Goal: Task Accomplishment & Management: Use online tool/utility

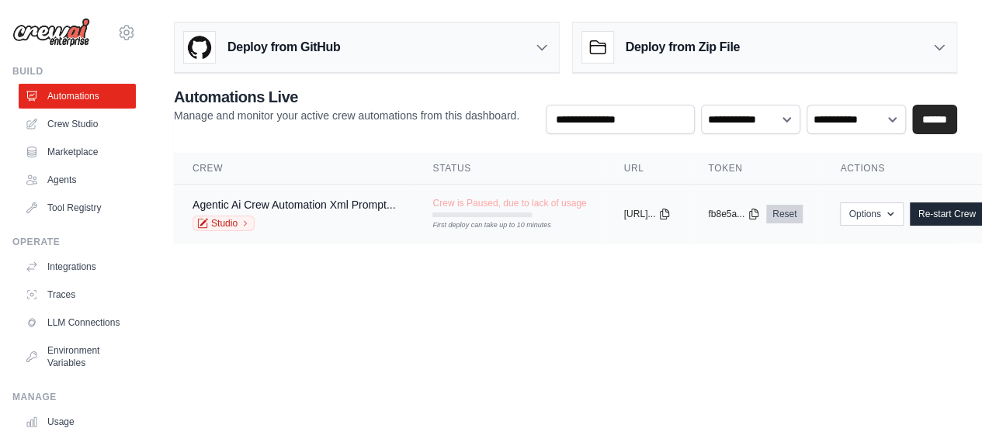
scroll to position [0, 123]
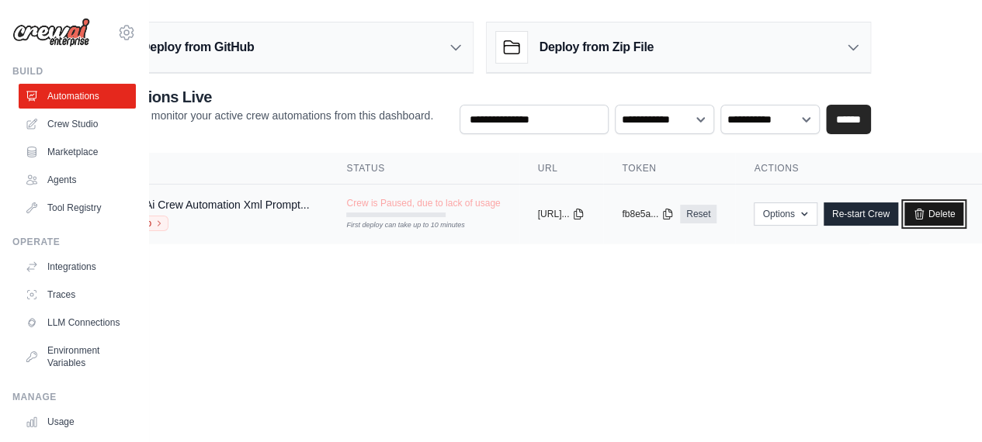
click at [927, 215] on link "Delete" at bounding box center [934, 214] width 60 height 23
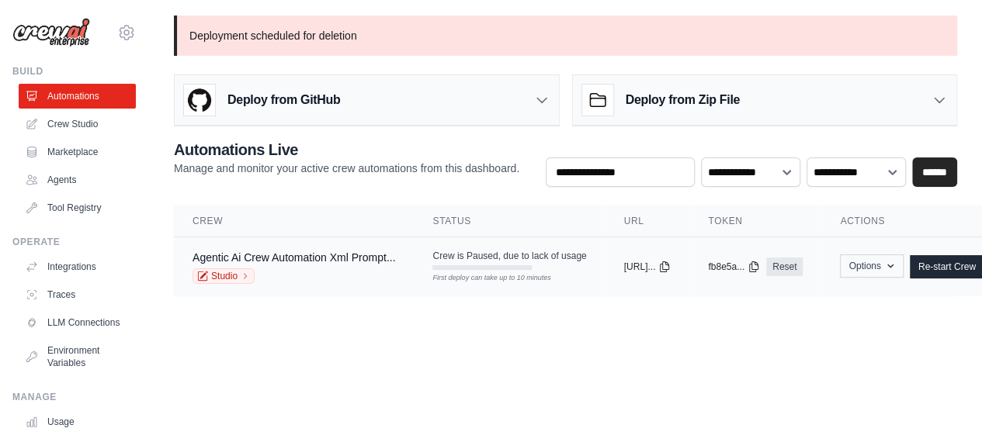
scroll to position [0, 123]
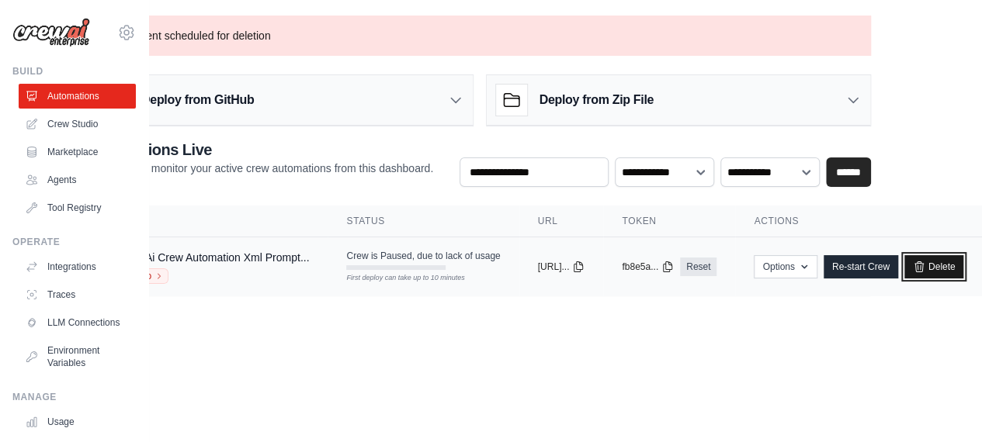
click at [939, 274] on link "Delete" at bounding box center [934, 266] width 60 height 23
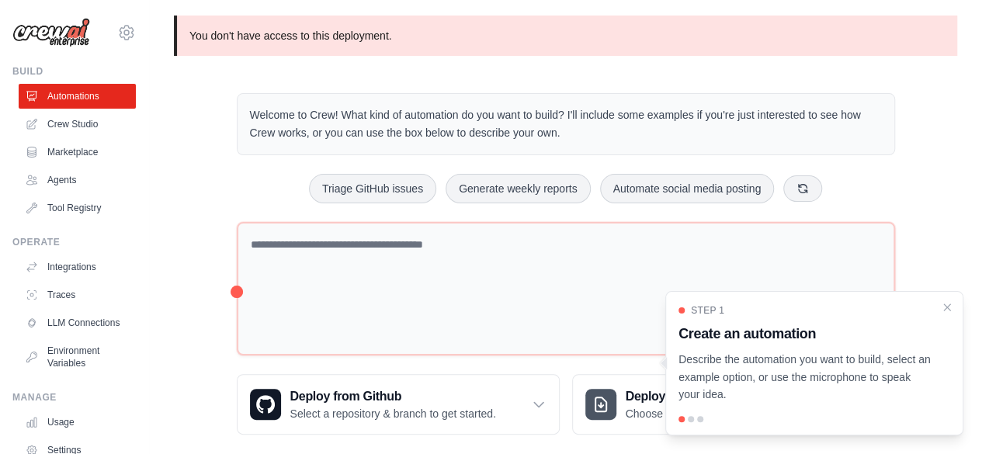
click at [264, 178] on div "Triage GitHub issues Generate weekly reports Automate social media posting" at bounding box center [566, 188] width 658 height 29
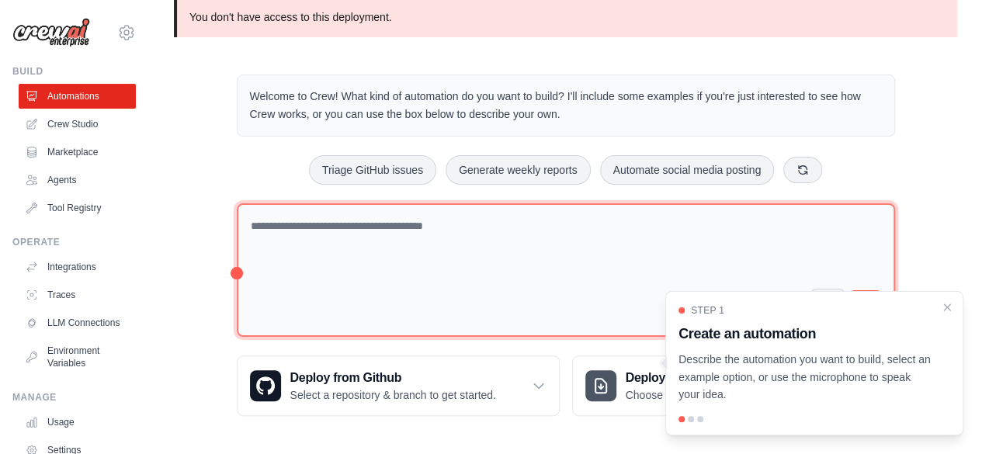
scroll to position [17, 0]
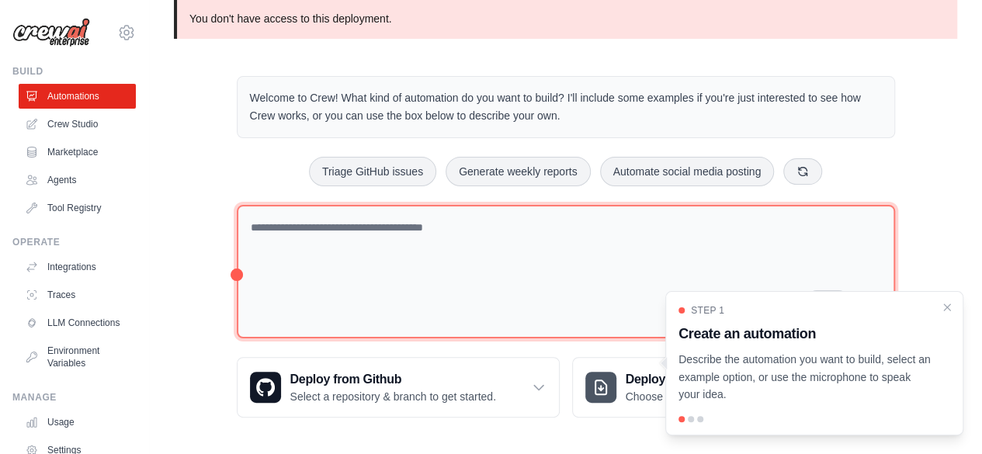
click at [426, 238] on textarea at bounding box center [566, 272] width 658 height 134
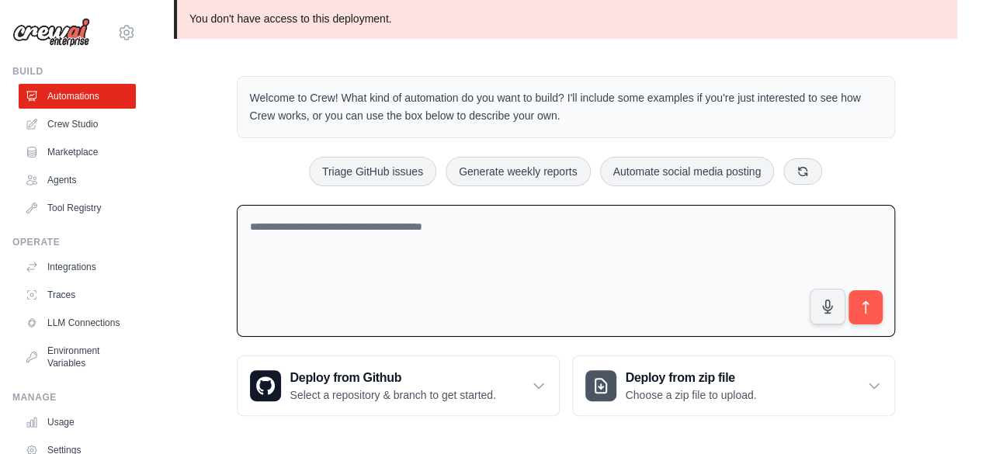
scroll to position [0, 0]
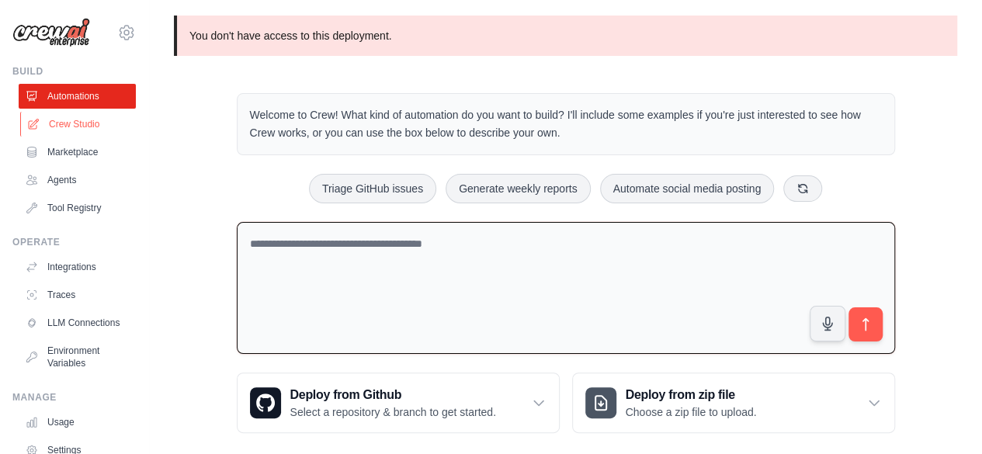
click at [74, 123] on link "Crew Studio" at bounding box center [78, 124] width 117 height 25
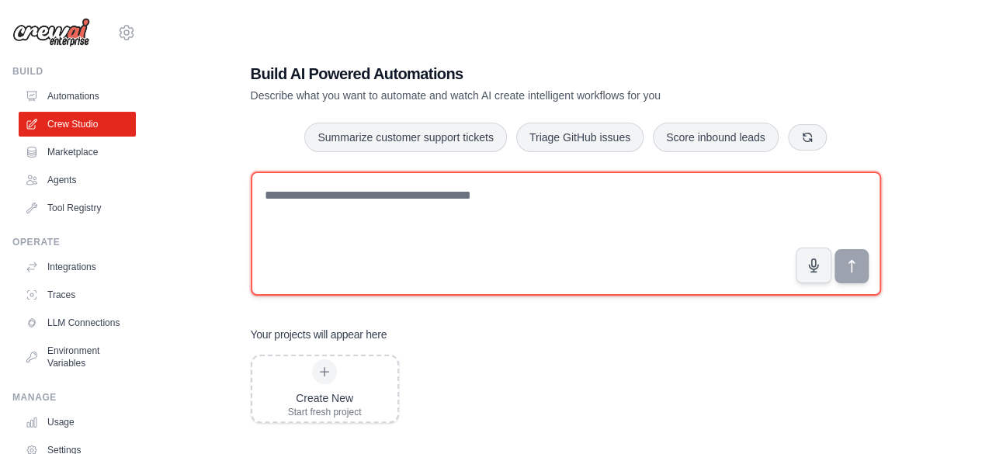
click at [385, 231] on textarea at bounding box center [566, 234] width 630 height 124
type textarea "*"
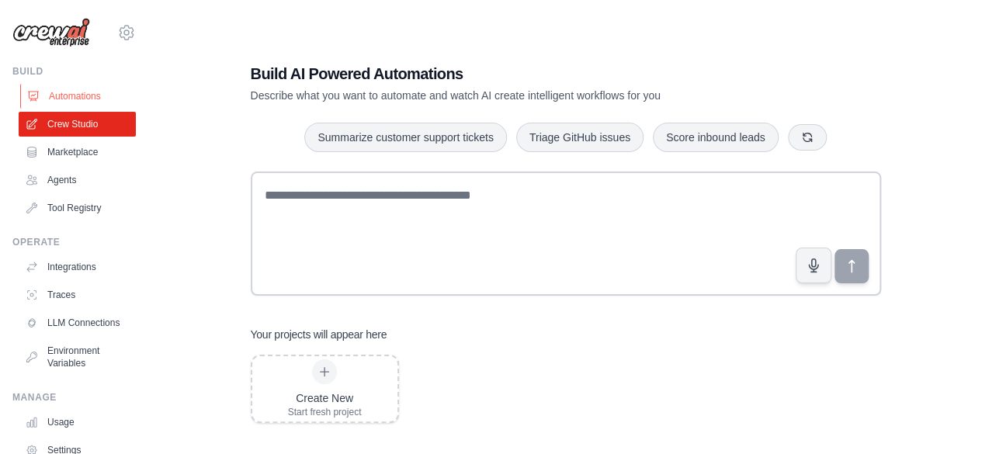
click at [50, 92] on link "Automations" at bounding box center [78, 96] width 117 height 25
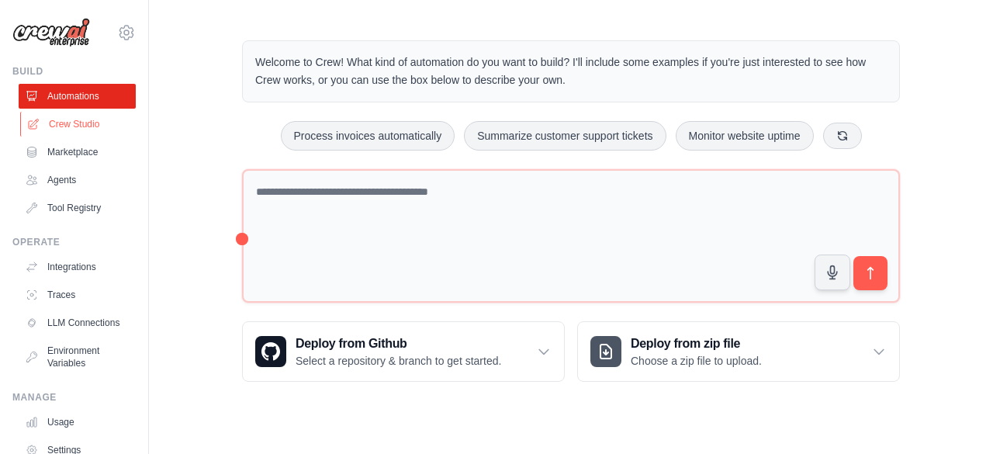
click at [75, 124] on link "Crew Studio" at bounding box center [78, 124] width 117 height 25
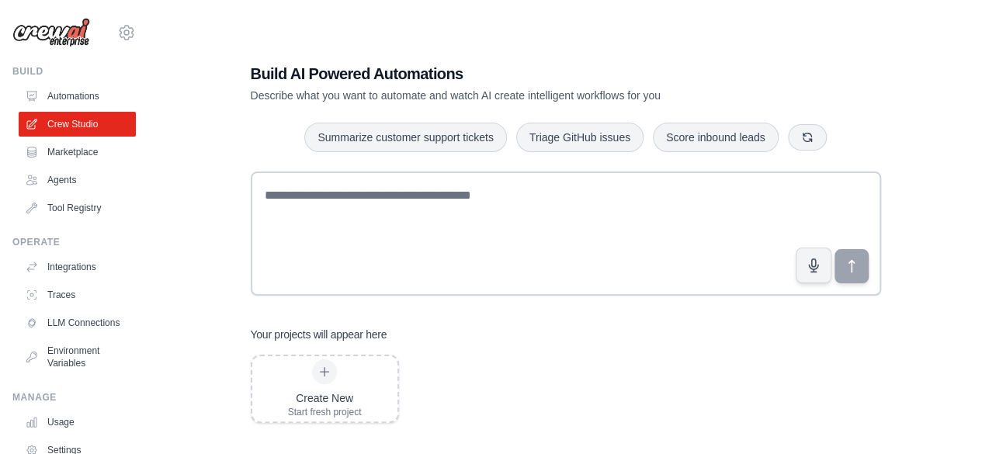
click at [68, 178] on link "Agents" at bounding box center [77, 180] width 117 height 25
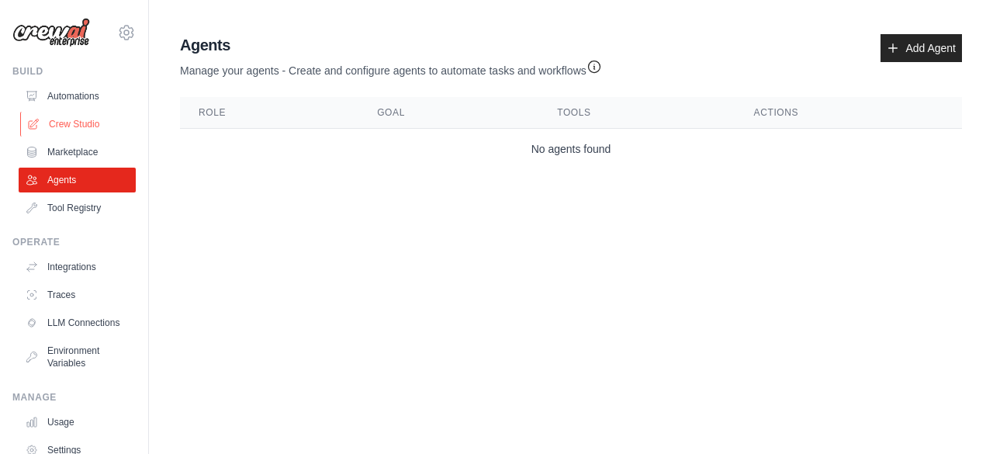
click at [68, 118] on link "Crew Studio" at bounding box center [78, 124] width 117 height 25
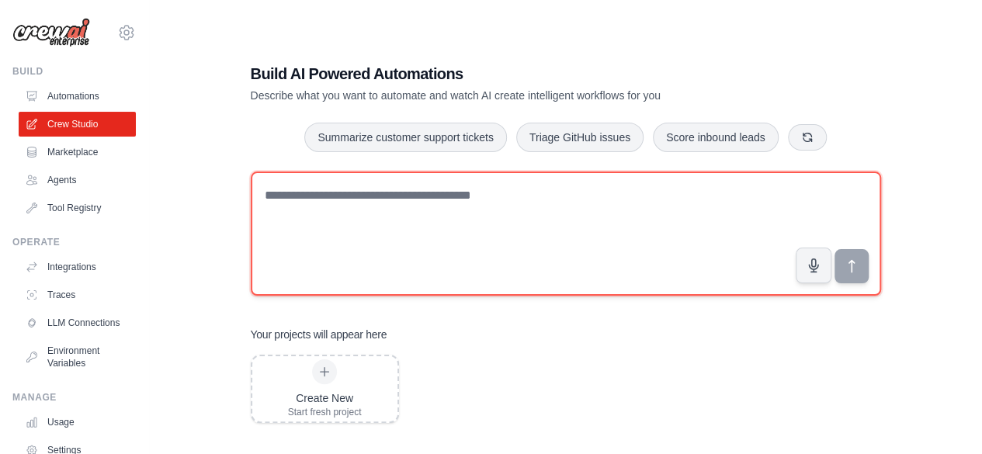
click at [332, 203] on textarea at bounding box center [566, 234] width 630 height 124
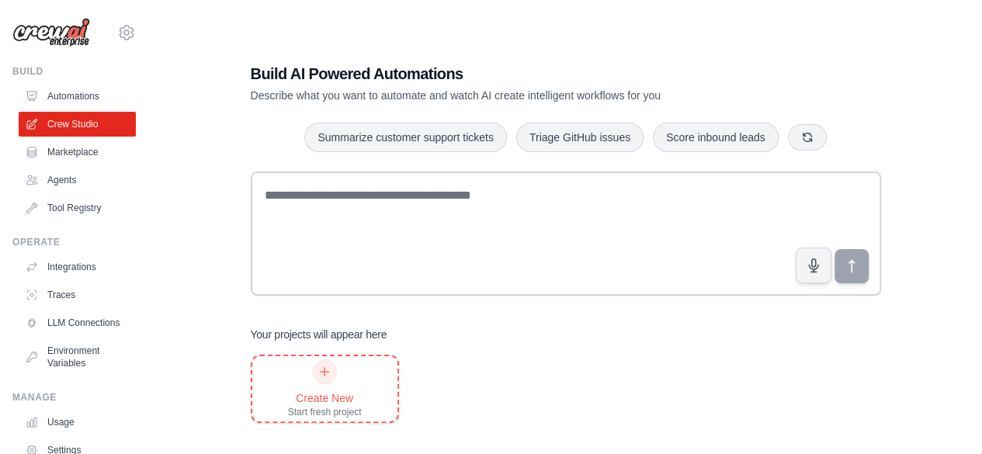
click at [338, 401] on div "Create New" at bounding box center [325, 398] width 74 height 16
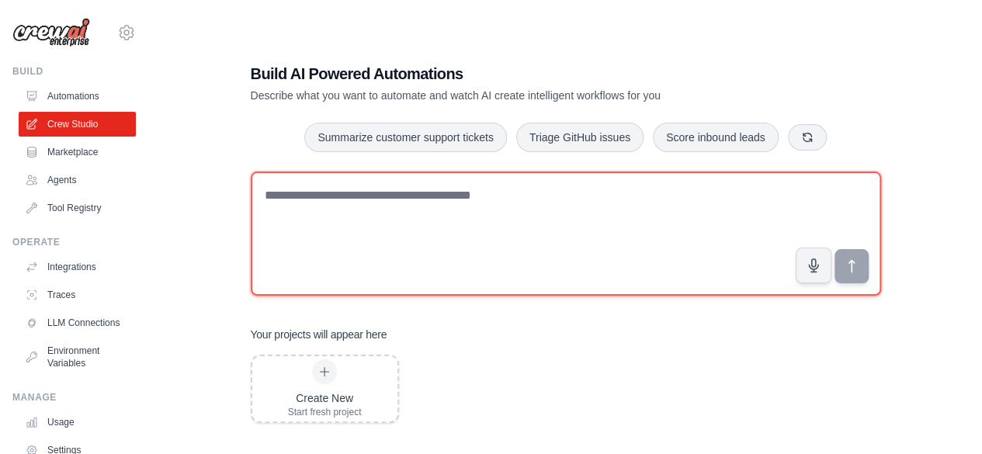
click at [439, 224] on textarea at bounding box center [566, 234] width 630 height 124
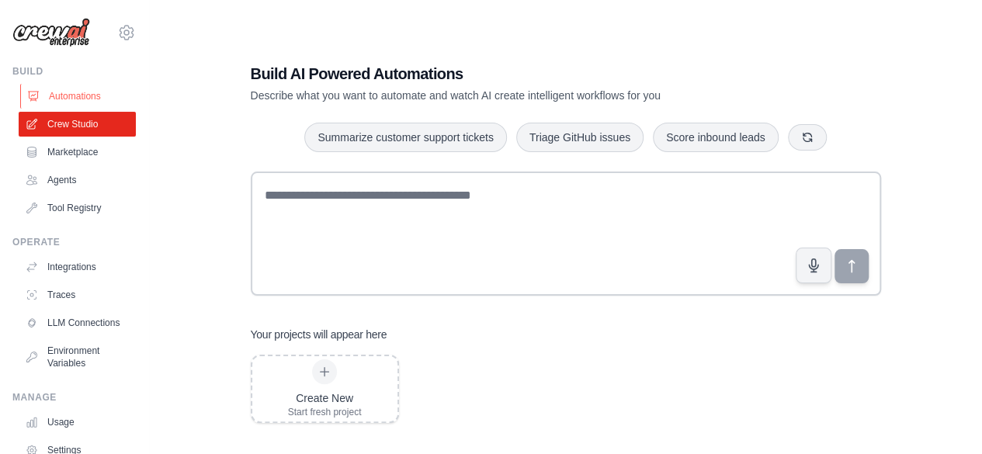
click at [76, 98] on link "Automations" at bounding box center [78, 96] width 117 height 25
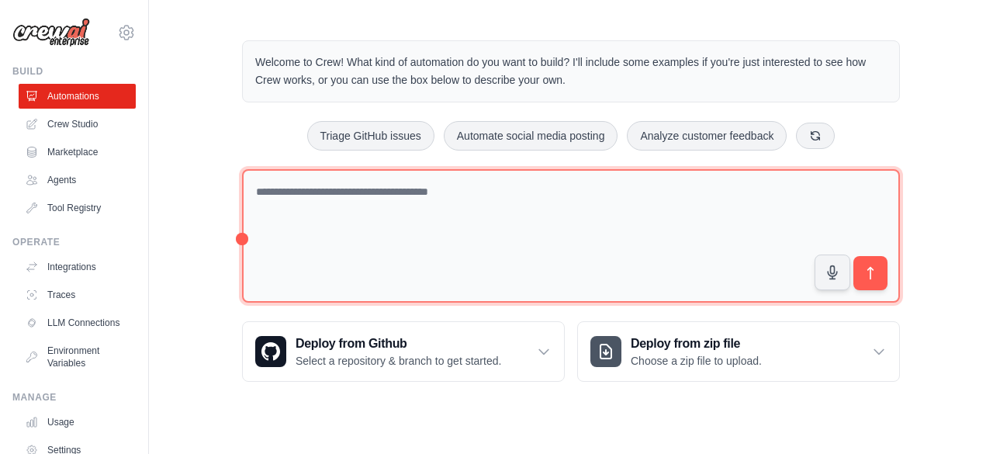
click at [415, 203] on textarea at bounding box center [571, 236] width 658 height 134
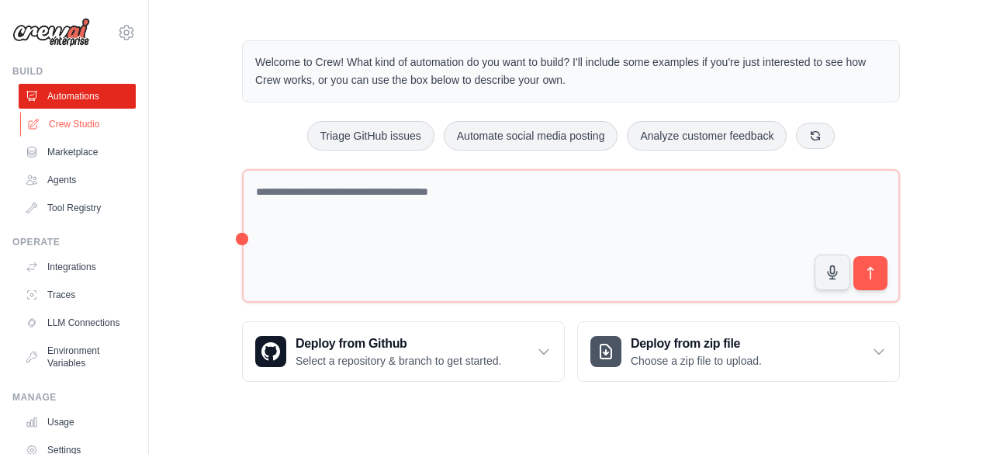
click at [73, 123] on link "Crew Studio" at bounding box center [78, 124] width 117 height 25
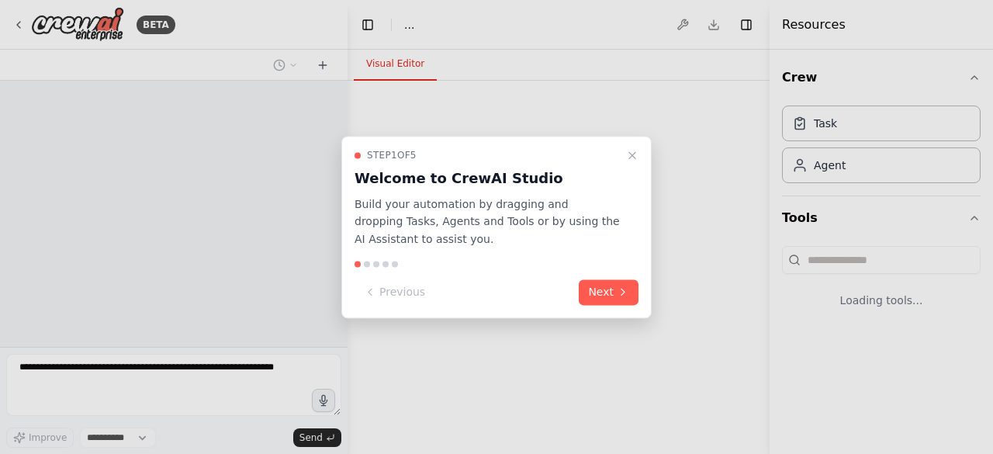
select select "****"
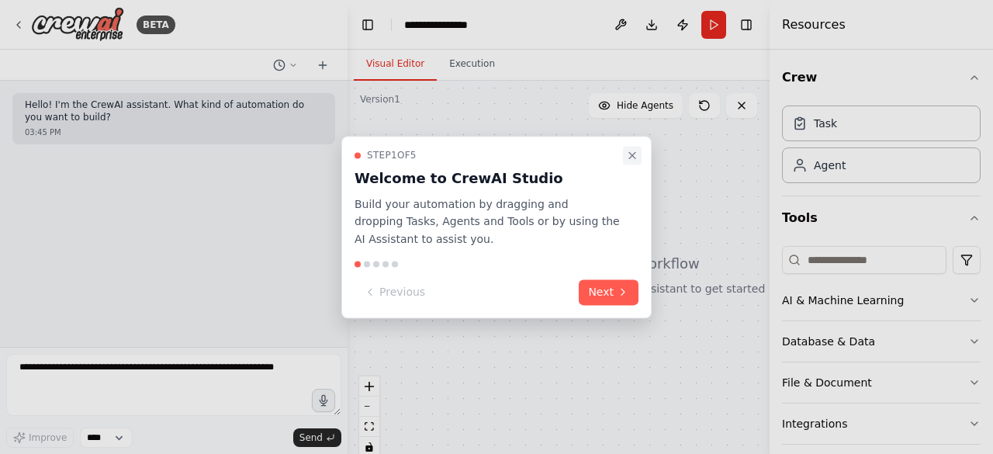
click at [631, 158] on icon "Close walkthrough" at bounding box center [632, 155] width 12 height 12
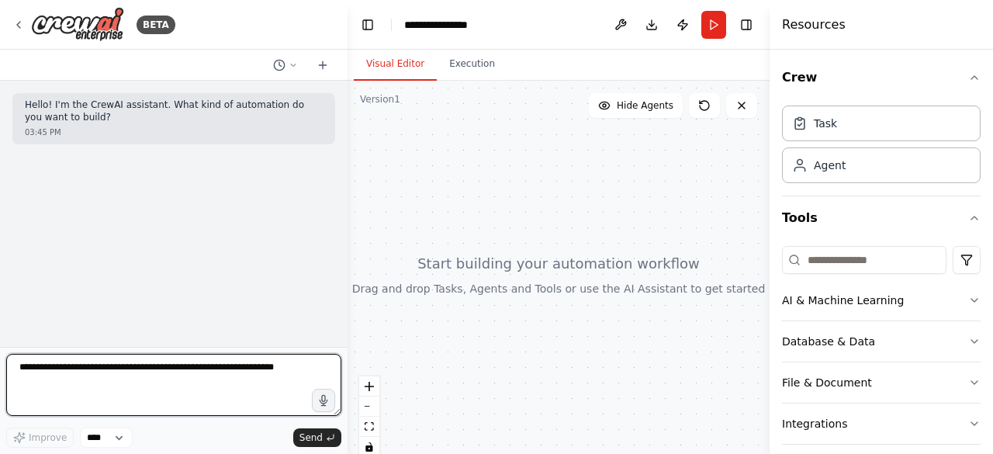
click at [158, 375] on textarea at bounding box center [173, 385] width 335 height 62
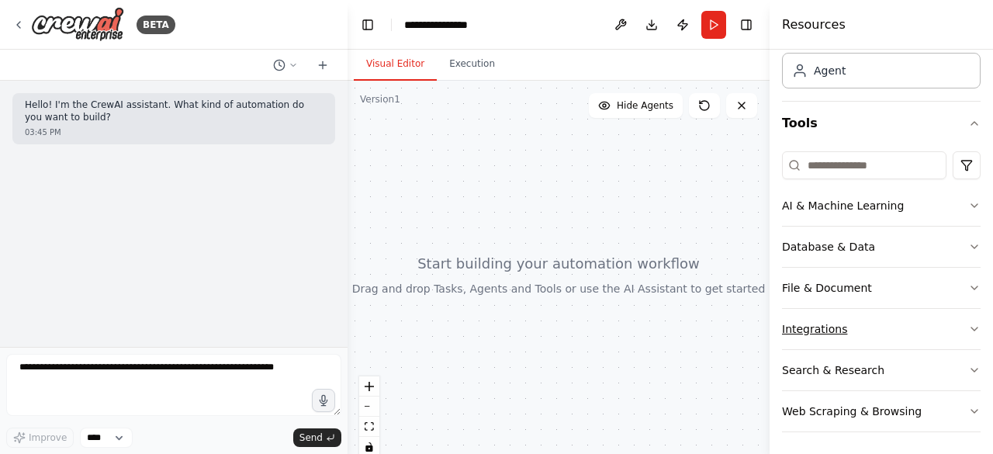
click at [885, 339] on button "Integrations" at bounding box center [881, 329] width 199 height 40
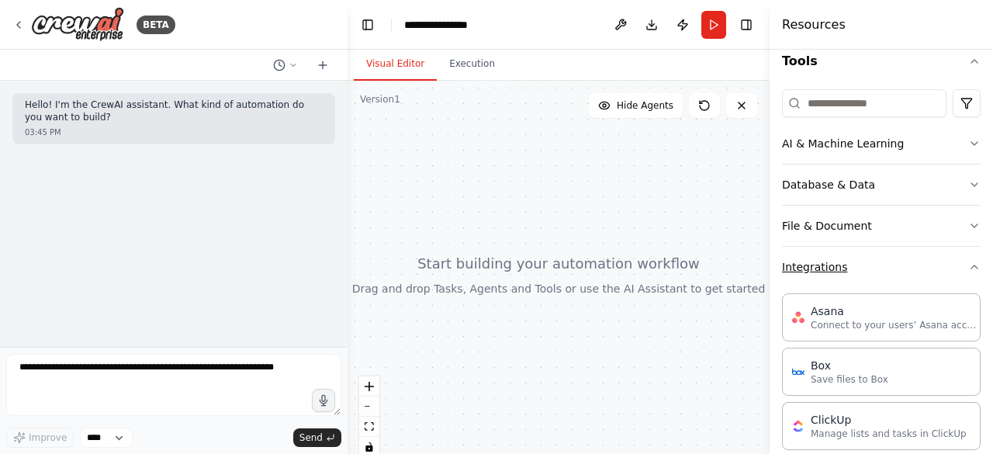
scroll to position [159, 0]
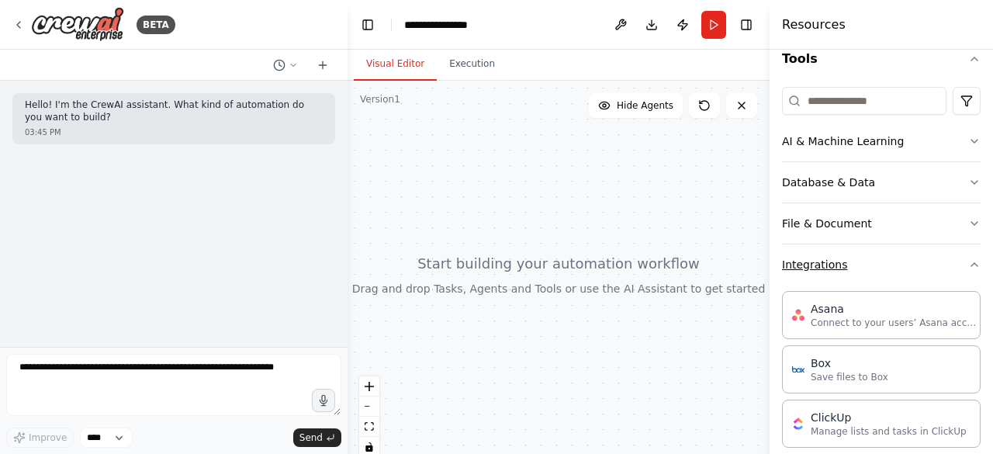
click at [968, 268] on icon "button" at bounding box center [974, 264] width 12 height 12
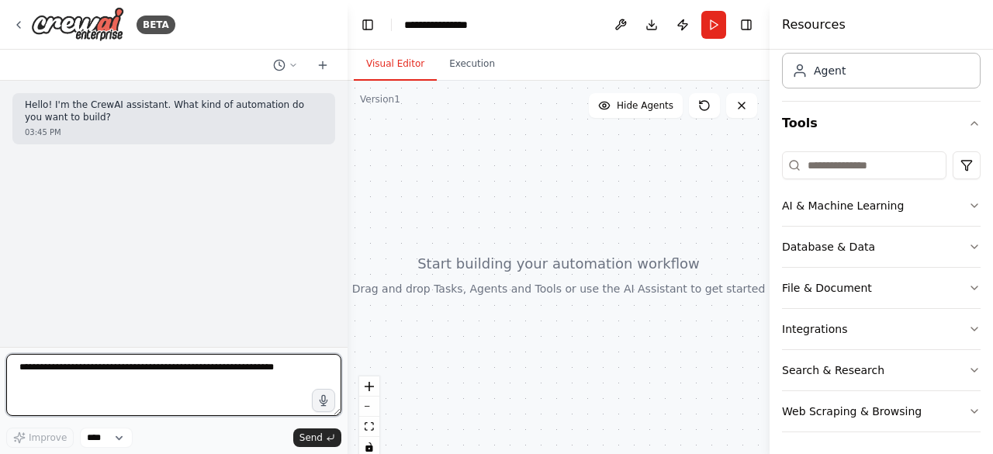
click at [223, 375] on textarea at bounding box center [173, 385] width 335 height 62
type textarea "*"
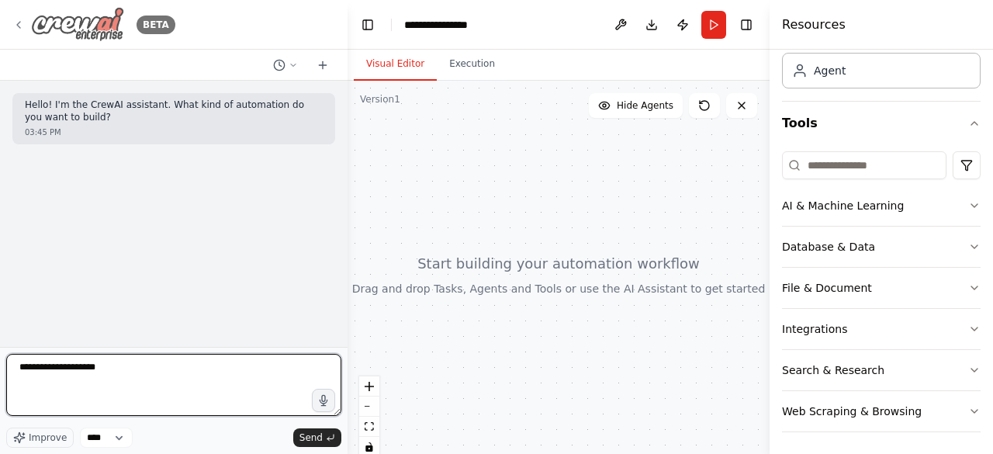
type textarea "**********"
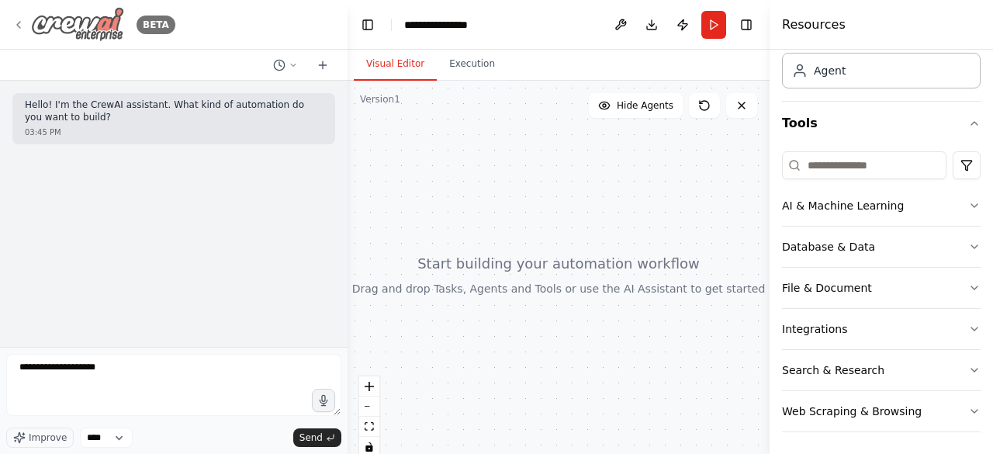
click at [22, 26] on icon at bounding box center [18, 25] width 12 height 12
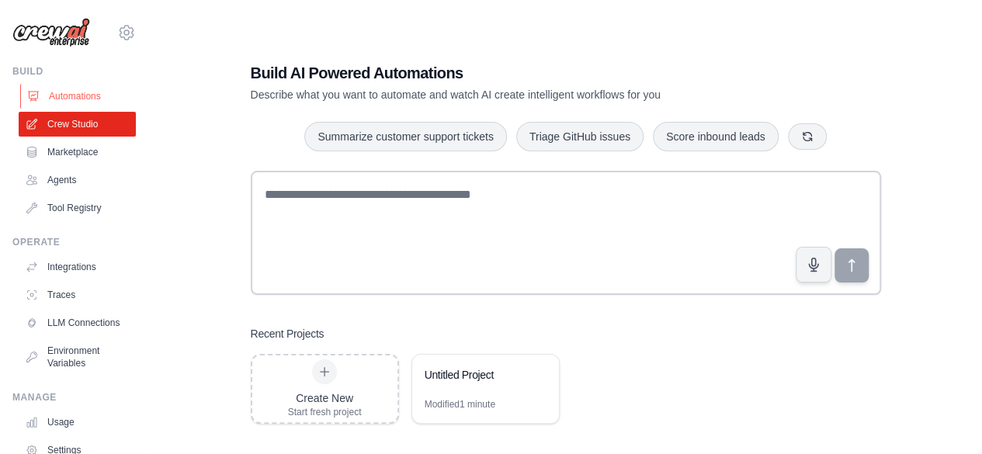
click at [78, 100] on link "Automations" at bounding box center [78, 96] width 117 height 25
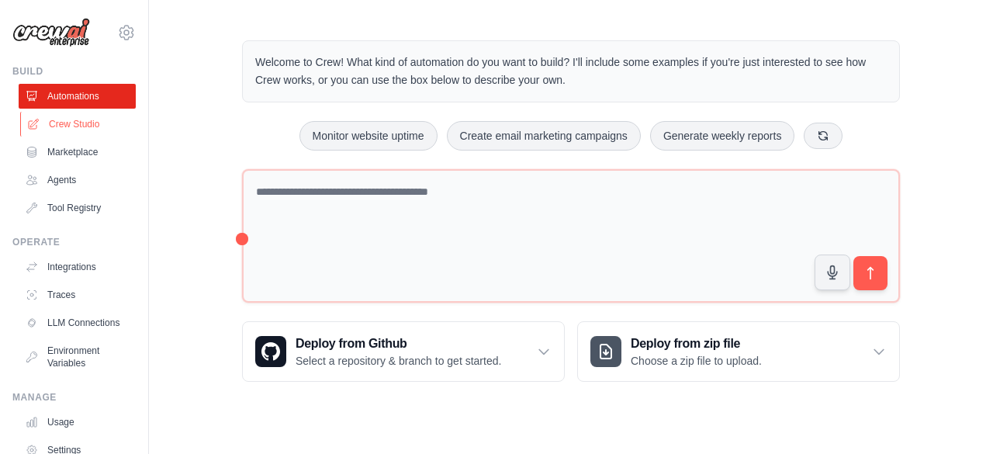
click at [83, 127] on link "Crew Studio" at bounding box center [78, 124] width 117 height 25
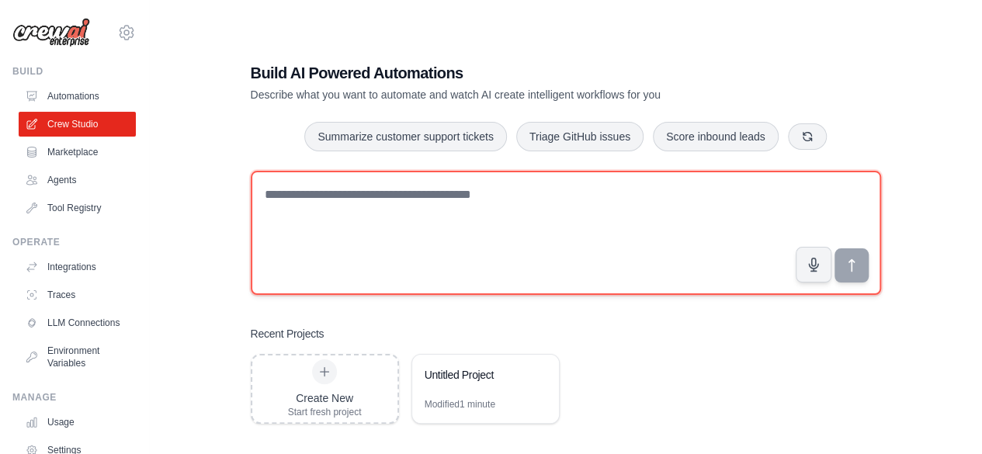
click at [296, 182] on textarea at bounding box center [566, 233] width 630 height 124
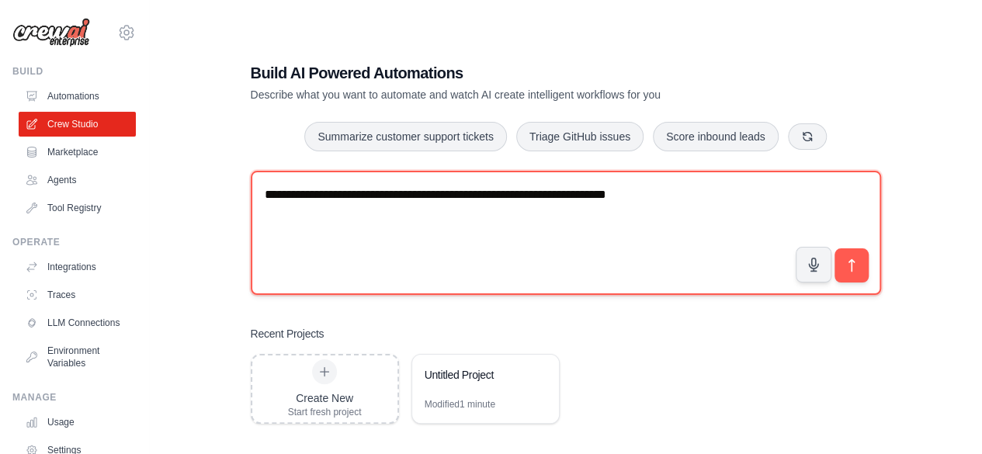
paste textarea "**********"
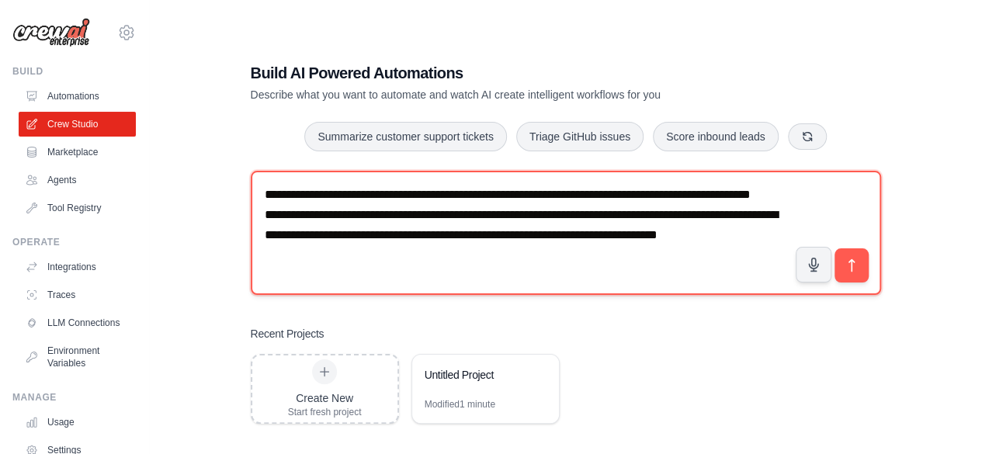
scroll to position [9, 0]
paste textarea "**********"
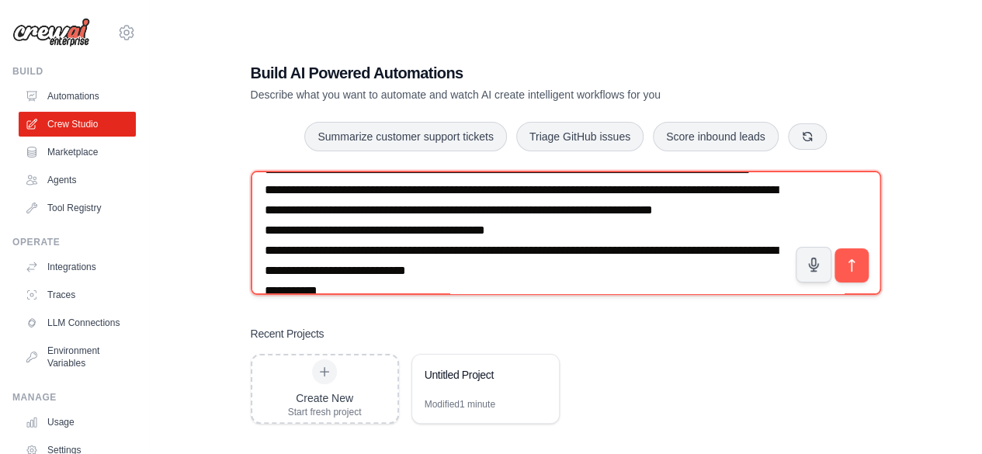
scroll to position [130, 0]
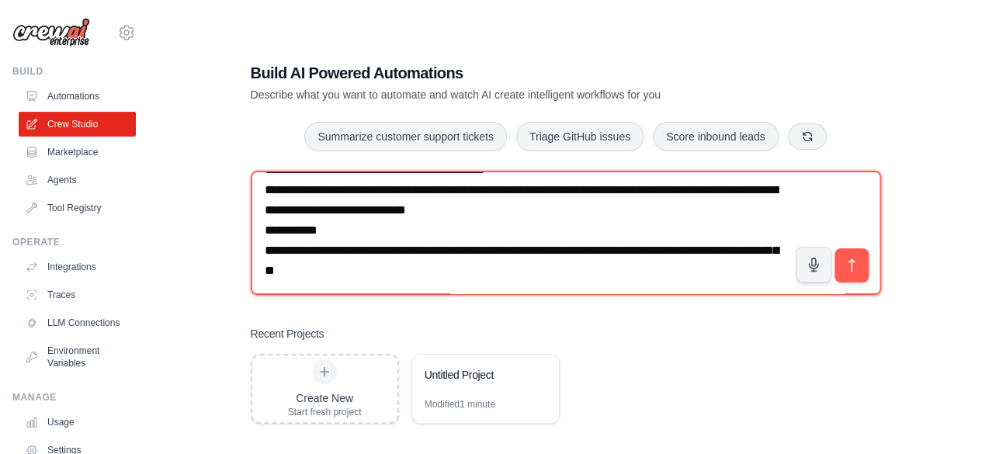
paste textarea "**********"
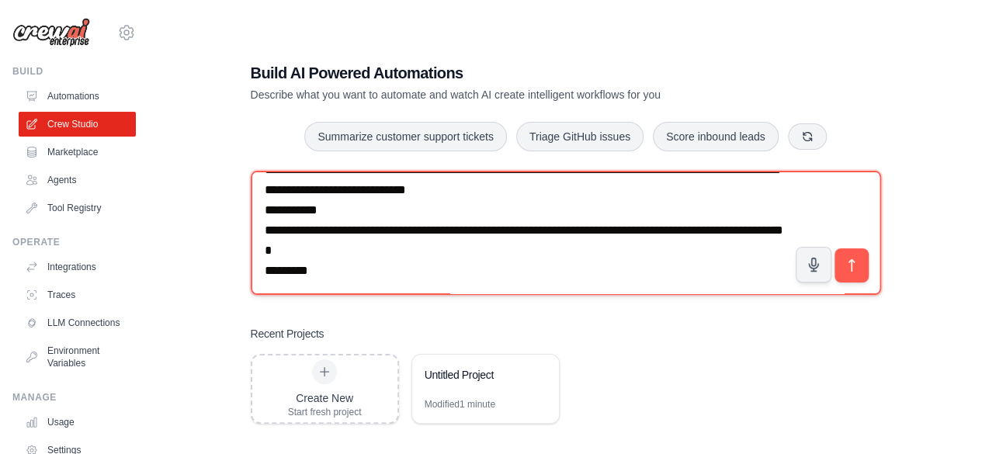
paste textarea "**********"
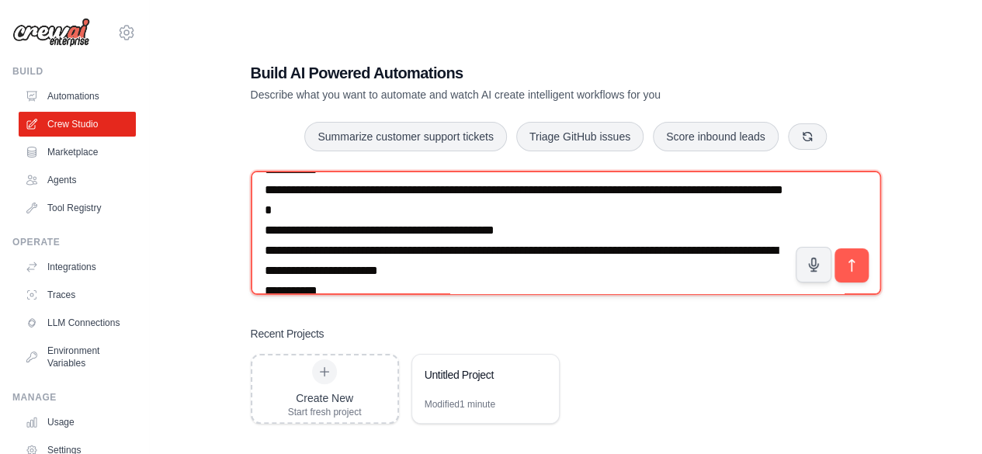
scroll to position [251, 0]
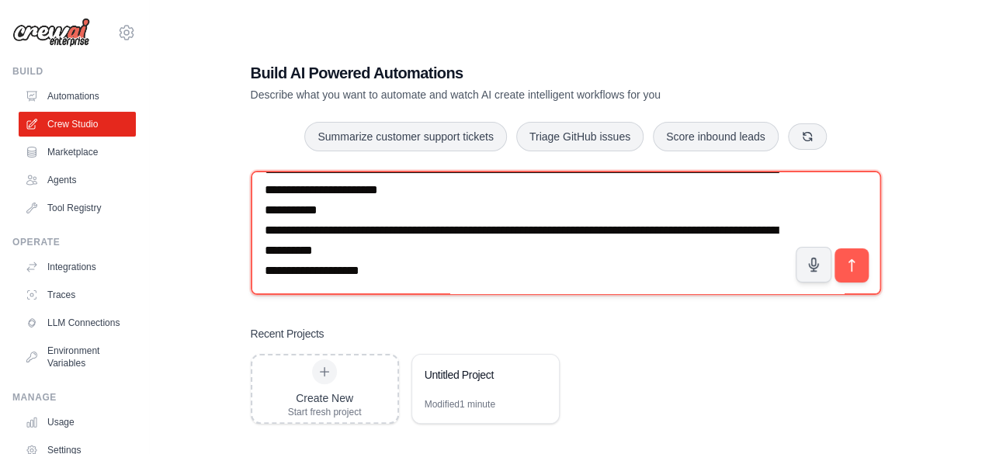
paste textarea "**********"
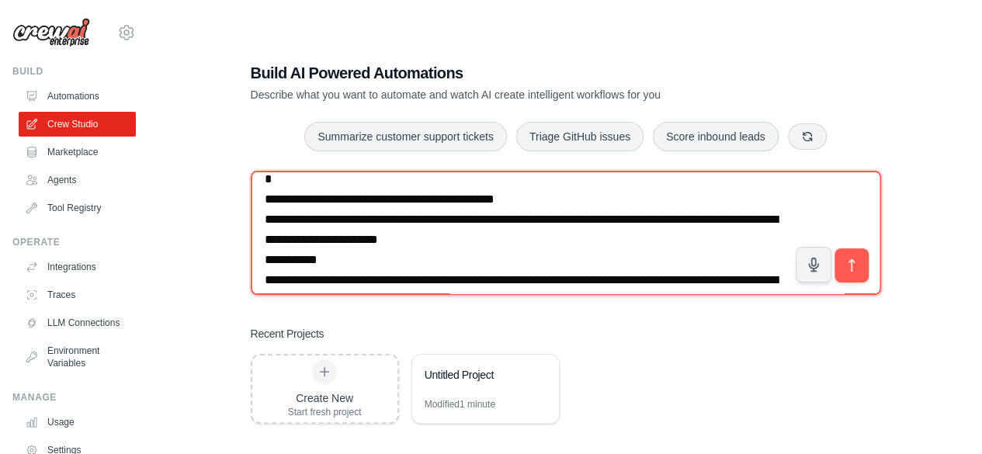
scroll to position [178, 0]
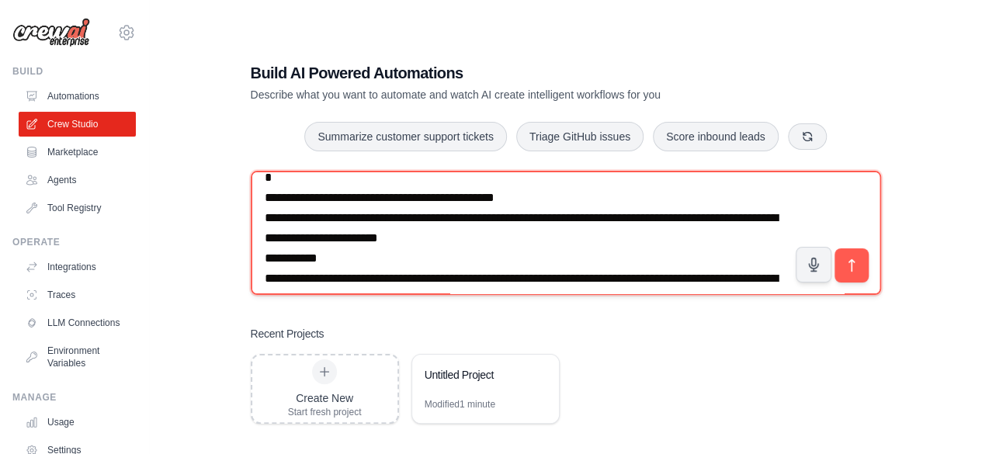
click at [435, 236] on textarea at bounding box center [566, 233] width 630 height 124
type textarea "**********"
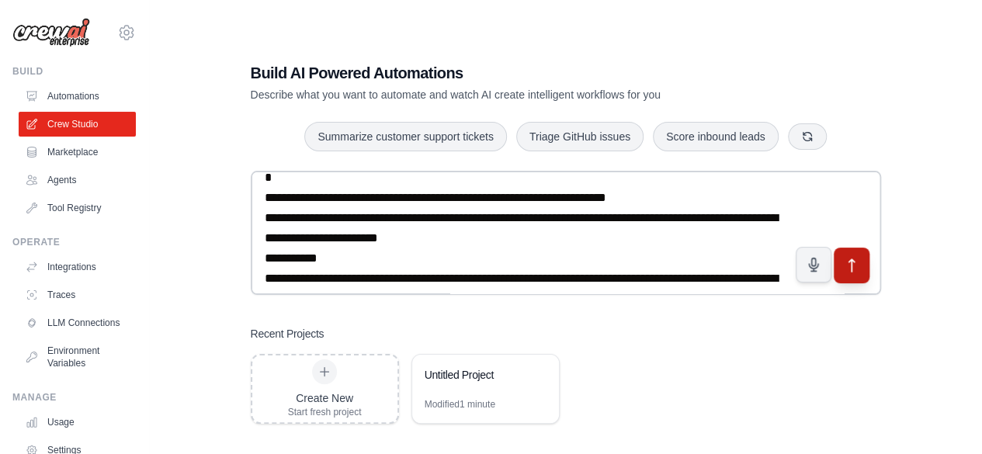
click at [851, 264] on icon "submit" at bounding box center [850, 265] width 5 height 12
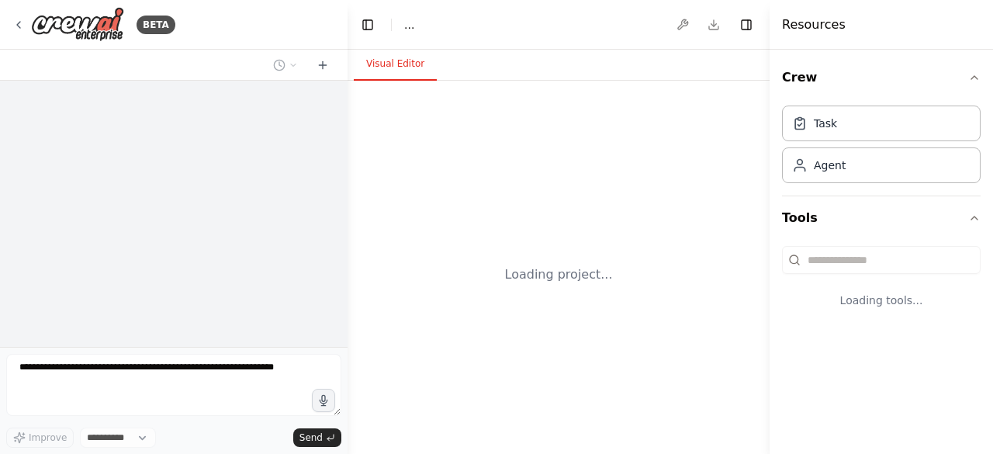
select select "****"
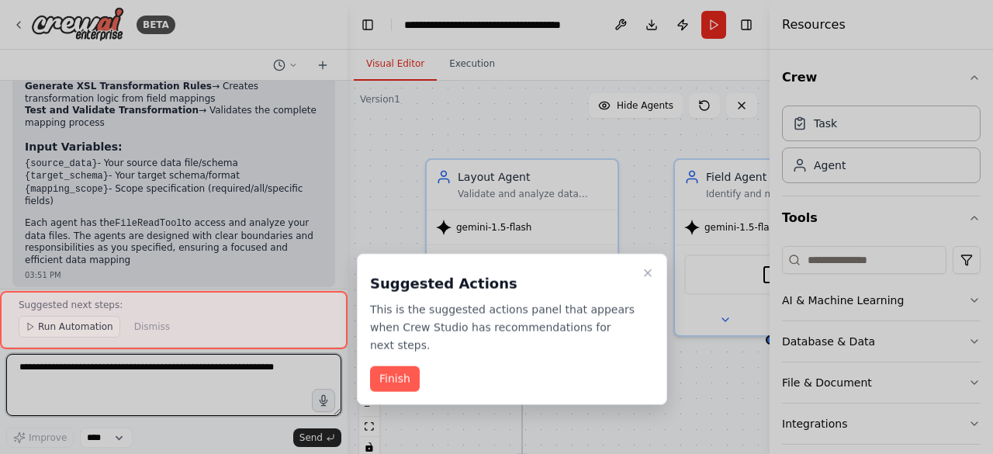
scroll to position [2383, 0]
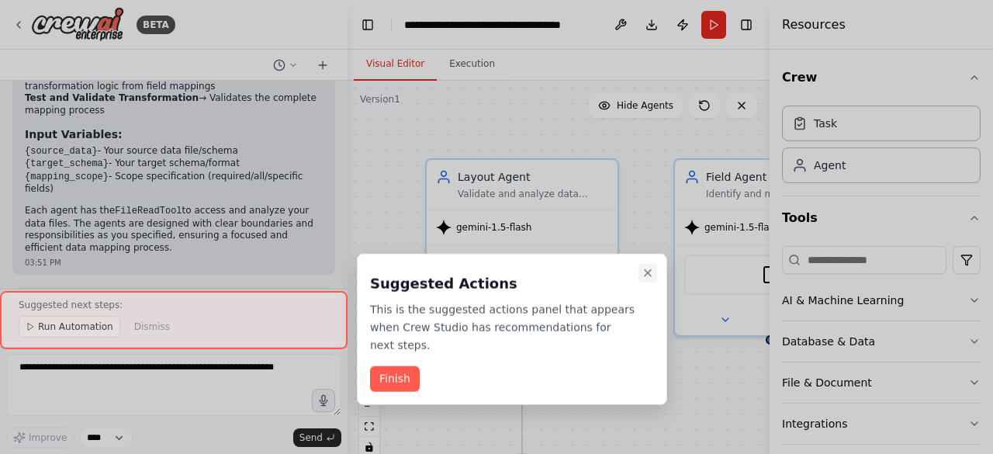
click at [648, 273] on icon "Close walkthrough" at bounding box center [648, 273] width 12 height 12
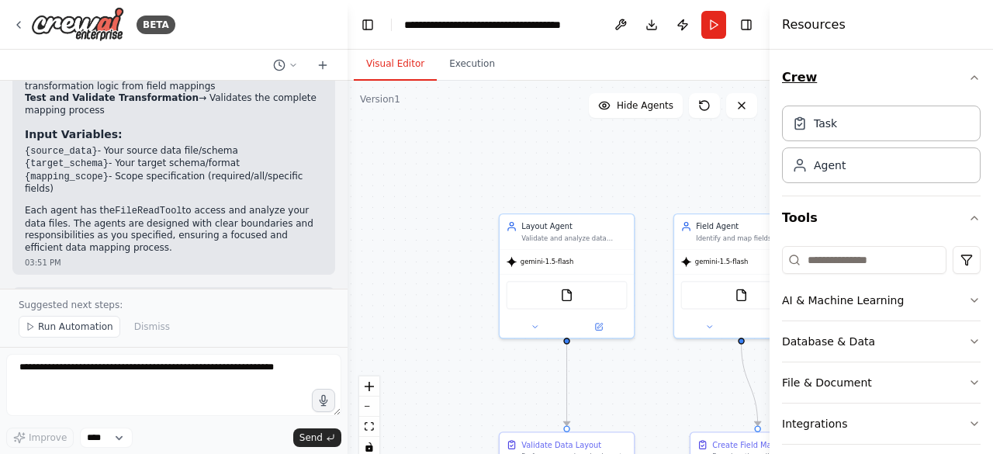
click at [968, 80] on icon "button" at bounding box center [974, 77] width 12 height 12
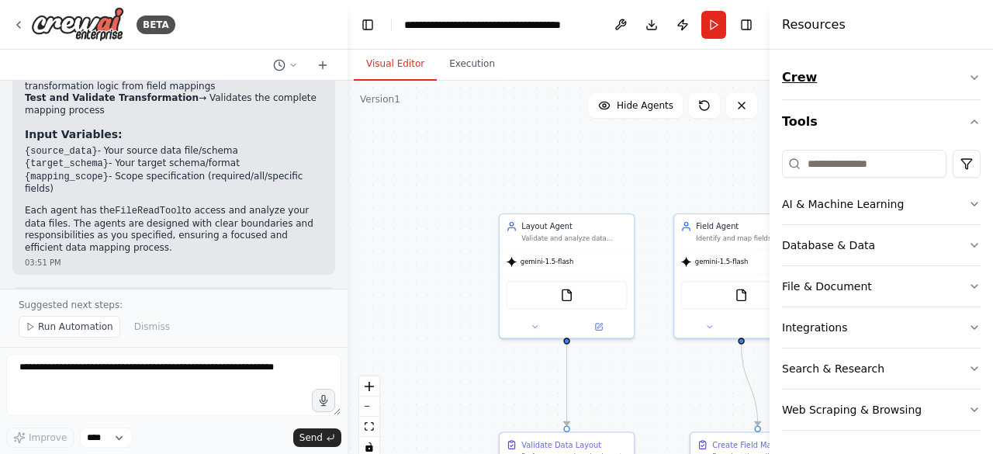
click at [979, 76] on icon "button" at bounding box center [974, 77] width 12 height 12
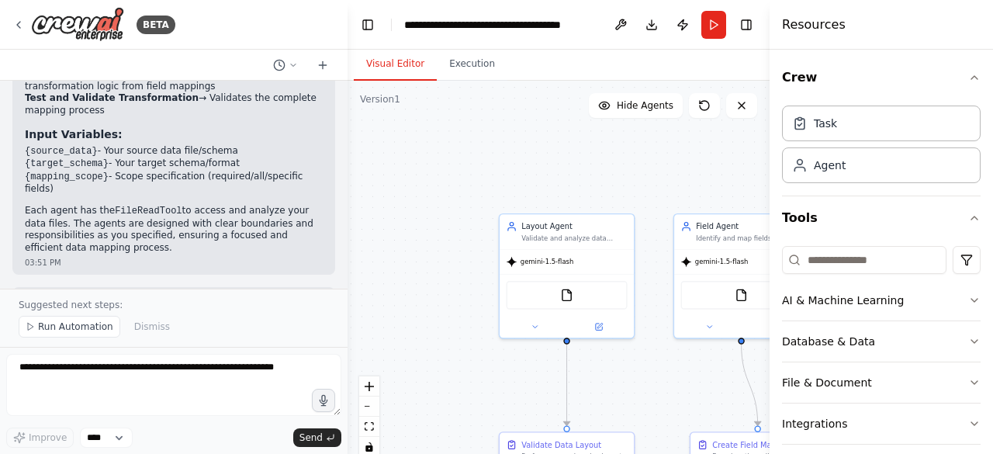
click at [733, 137] on div ".deletable-edge-delete-btn { width: 20px; height: 20px; border: 0px solid #ffff…" at bounding box center [559, 275] width 422 height 388
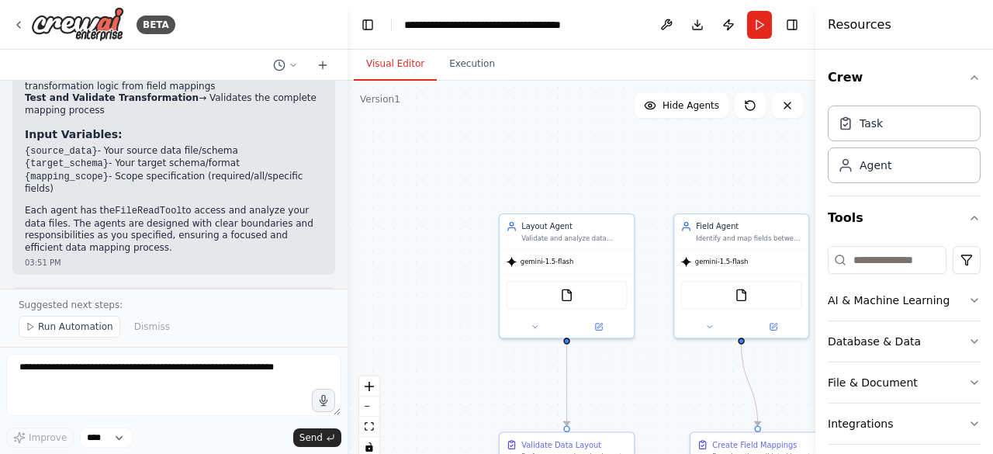
drag, startPoint x: 770, startPoint y: 147, endPoint x: 972, endPoint y: 153, distance: 201.9
click at [972, 153] on div "Resources Crew Task Agent Tools AI & Machine Learning Database & Data File & Do…" at bounding box center [905, 227] width 178 height 454
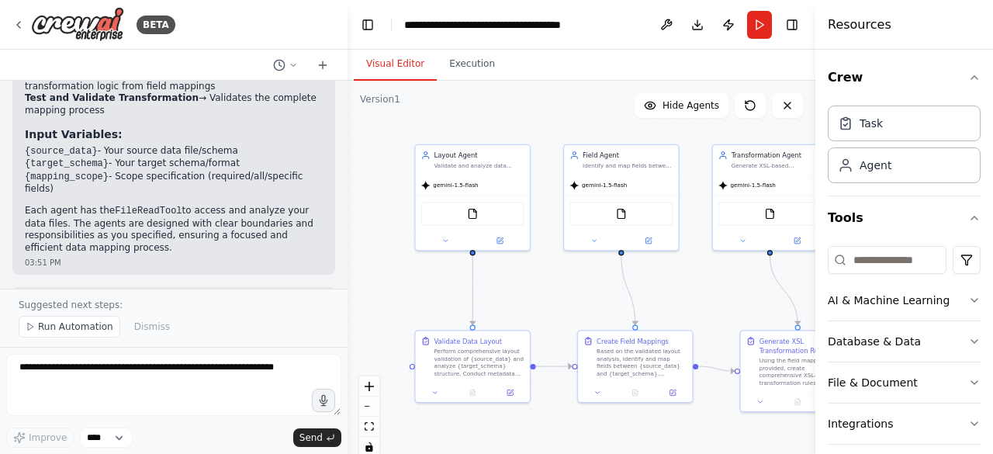
drag, startPoint x: 652, startPoint y: 360, endPoint x: 543, endPoint y: 293, distance: 127.5
click at [543, 293] on div ".deletable-edge-delete-btn { width: 20px; height: 20px; border: 0px solid #ffff…" at bounding box center [582, 275] width 468 height 388
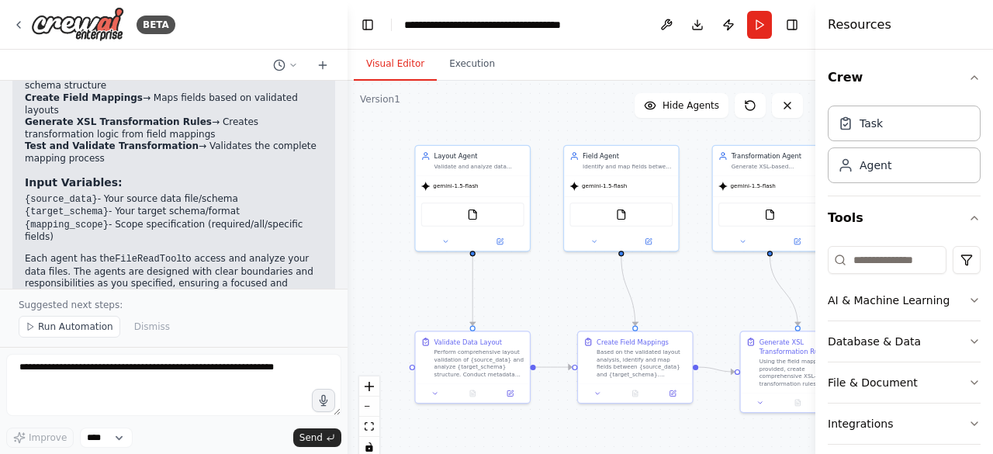
scroll to position [2334, 0]
click at [696, 30] on button "Download" at bounding box center [697, 25] width 25 height 28
